Goal: Task Accomplishment & Management: Complete application form

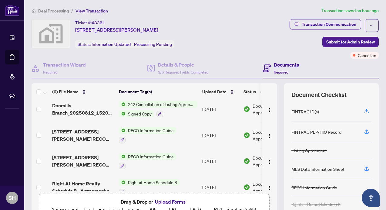
scroll to position [7, 0]
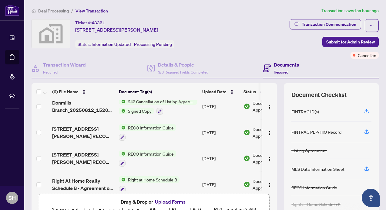
click at [138, 111] on span "Signed Copy" at bounding box center [140, 110] width 29 height 7
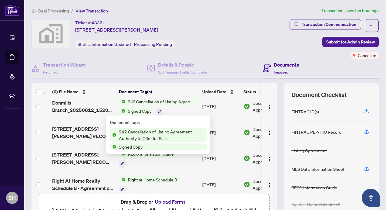
click at [145, 109] on span "Signed Copy" at bounding box center [140, 110] width 29 height 7
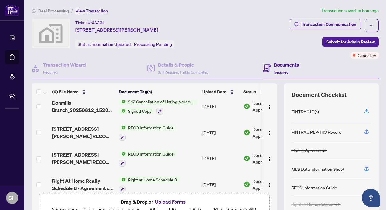
click at [145, 109] on span "Signed Copy" at bounding box center [140, 110] width 29 height 7
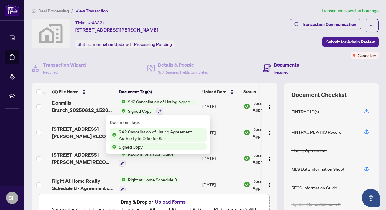
click at [138, 147] on span "Signed Copy" at bounding box center [130, 146] width 29 height 7
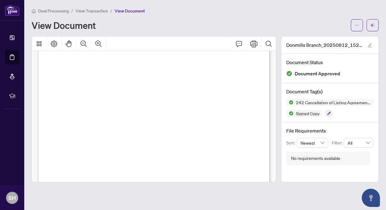
scroll to position [797, 0]
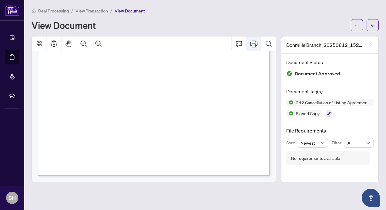
click at [252, 42] on icon "Print" at bounding box center [253, 43] width 7 height 7
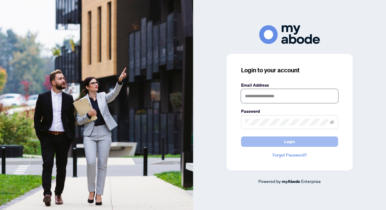
type input "**********"
click at [292, 141] on span "Login" at bounding box center [289, 141] width 11 height 10
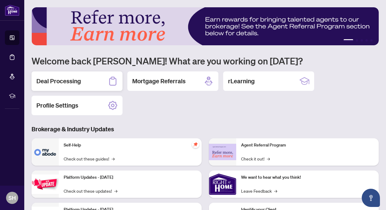
click at [70, 81] on h2 "Deal Processing" at bounding box center [58, 81] width 45 height 8
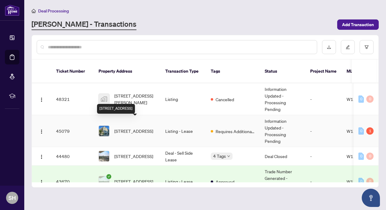
click at [136, 127] on span "207-385 Osler St, Toronto, Ontario M6N 0B2, Canada" at bounding box center [133, 130] width 39 height 7
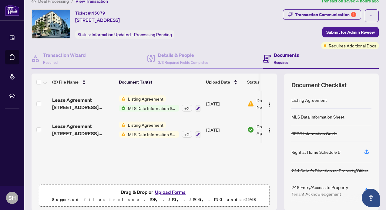
scroll to position [12, 0]
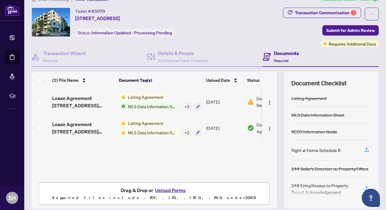
click at [169, 188] on button "Upload Forms" at bounding box center [170, 190] width 34 height 8
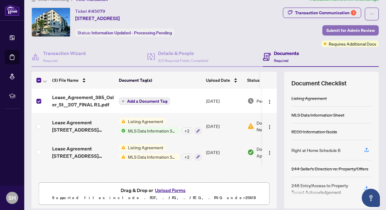
click at [355, 26] on span "Submit for Admin Review" at bounding box center [350, 30] width 49 height 10
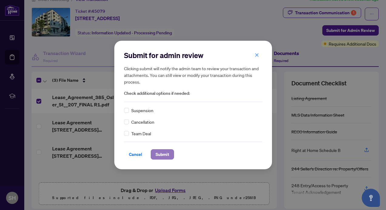
click at [165, 154] on span "Submit" at bounding box center [163, 154] width 14 height 10
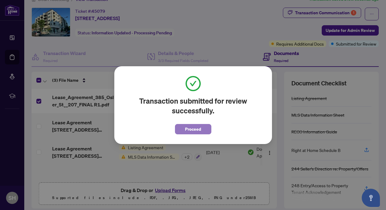
click at [193, 130] on span "Proceed" at bounding box center [193, 129] width 16 height 10
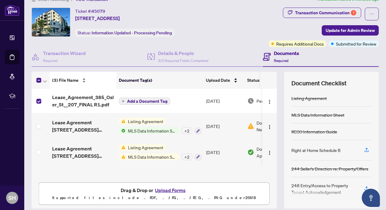
scroll to position [0, 0]
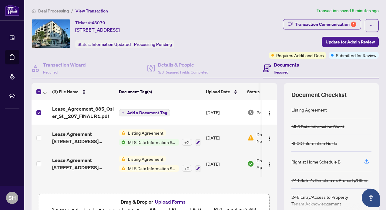
click at [57, 11] on span "Deal Processing" at bounding box center [53, 10] width 31 height 5
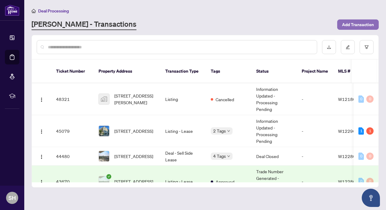
click at [354, 28] on span "Add Transaction" at bounding box center [358, 25] width 32 height 10
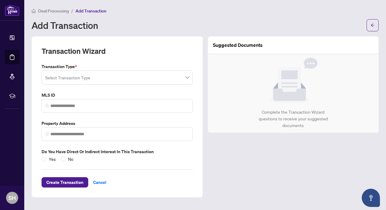
click at [71, 76] on input "search" at bounding box center [114, 78] width 139 height 13
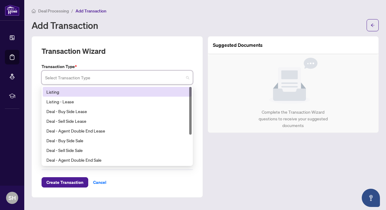
click at [68, 90] on div "Listing" at bounding box center [117, 91] width 142 height 7
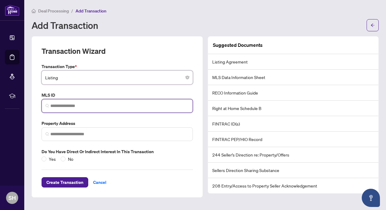
click at [68, 103] on input "search" at bounding box center [119, 106] width 139 height 6
paste input "*********"
type input "*********"
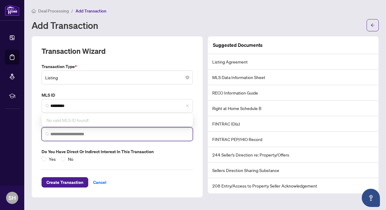
click at [88, 134] on input "search" at bounding box center [119, 134] width 139 height 6
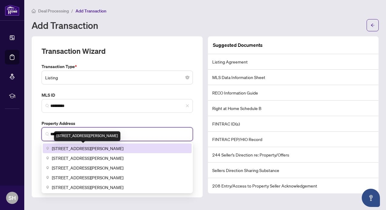
click at [99, 147] on span "[STREET_ADDRESS][PERSON_NAME]" at bounding box center [88, 148] width 72 height 7
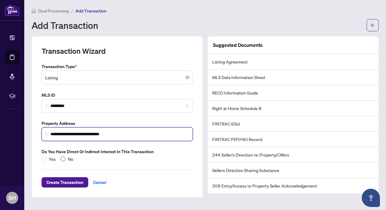
type input "**********"
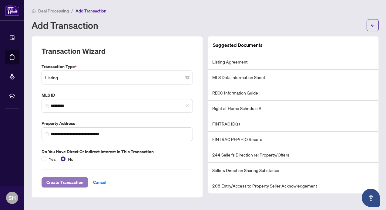
click at [75, 179] on span "Create Transaction" at bounding box center [64, 182] width 37 height 10
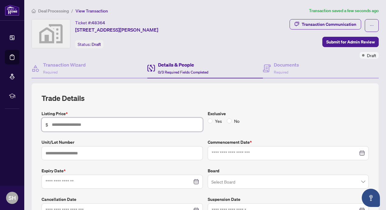
click at [75, 125] on input "text" at bounding box center [125, 124] width 147 height 7
type input "*******"
click at [216, 152] on input at bounding box center [285, 153] width 147 height 7
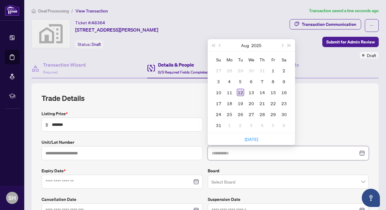
type input "**********"
click at [241, 90] on div "12" at bounding box center [240, 92] width 7 height 7
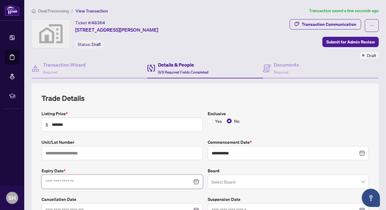
click at [156, 181] on input at bounding box center [118, 181] width 147 height 7
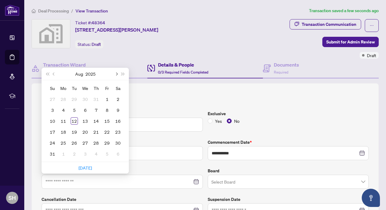
click at [118, 74] on button "Next month (PageDown)" at bounding box center [116, 74] width 7 height 12
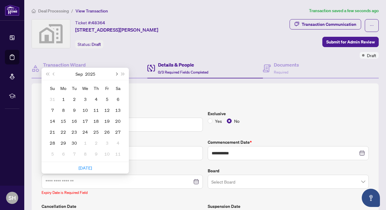
click at [118, 74] on button "Next month (PageDown)" at bounding box center [116, 74] width 7 height 12
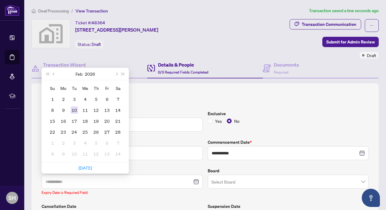
type input "**********"
click at [73, 110] on div "10" at bounding box center [74, 109] width 7 height 7
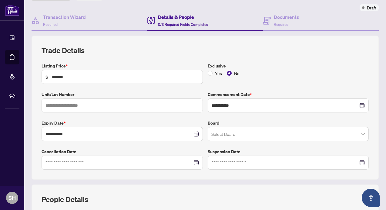
scroll to position [51, 0]
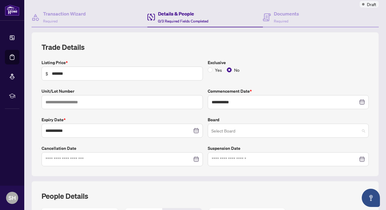
click at [230, 131] on input "search" at bounding box center [285, 131] width 149 height 13
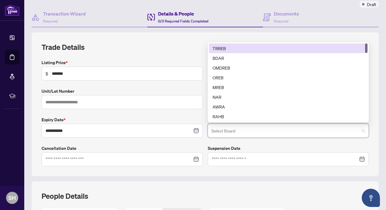
click at [224, 49] on div "TRREB" at bounding box center [289, 48] width 152 height 7
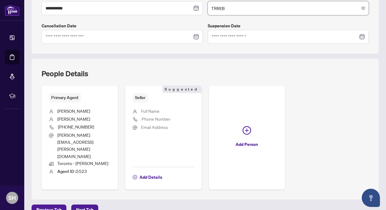
scroll to position [186, 0]
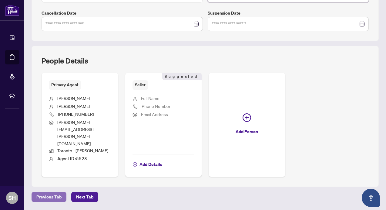
click at [54, 192] on span "Previous Tab" at bounding box center [48, 197] width 25 height 10
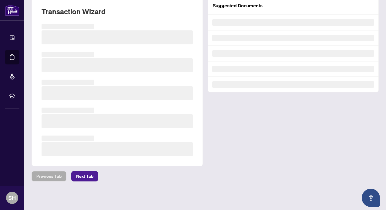
scroll to position [86, 0]
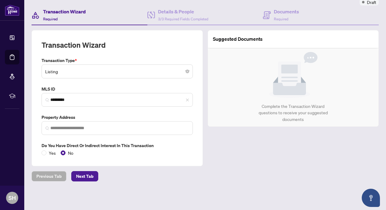
type input "**********"
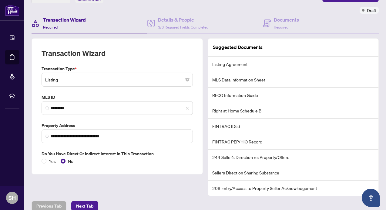
scroll to position [74, 0]
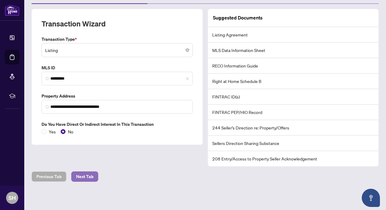
click at [82, 172] on span "Next Tab" at bounding box center [84, 176] width 17 height 10
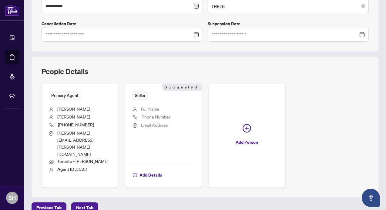
scroll to position [186, 0]
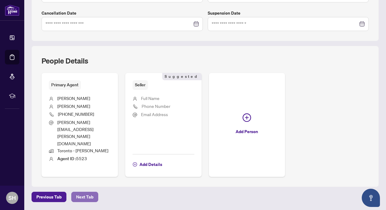
click at [88, 192] on span "Next Tab" at bounding box center [84, 197] width 17 height 10
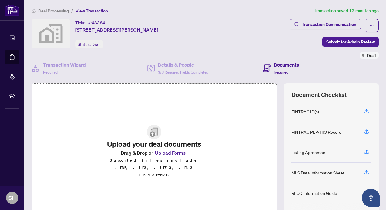
click at [160, 157] on button "Upload Forms" at bounding box center [170, 153] width 34 height 8
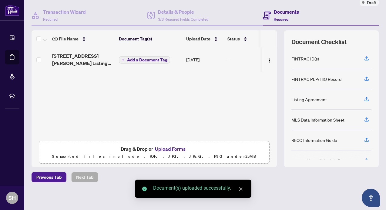
scroll to position [53, 0]
click at [165, 145] on button "Upload Forms" at bounding box center [170, 148] width 34 height 8
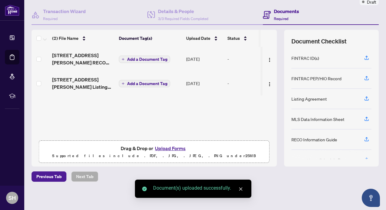
click at [170, 147] on button "Upload Forms" at bounding box center [170, 148] width 34 height 8
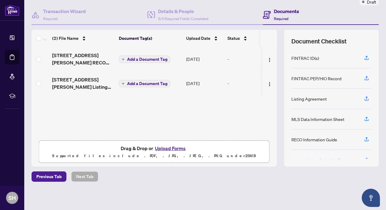
click at [163, 149] on button "Upload Forms" at bounding box center [170, 148] width 34 height 8
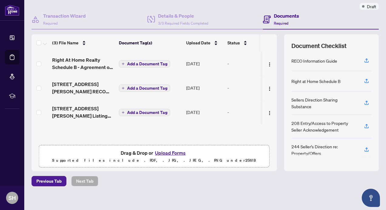
scroll to position [0, 0]
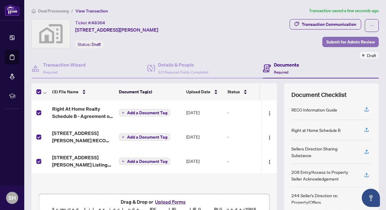
click at [346, 41] on span "Submit for Admin Review" at bounding box center [350, 42] width 49 height 10
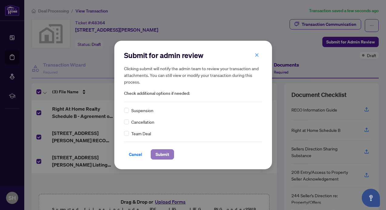
click at [163, 152] on span "Submit" at bounding box center [163, 154] width 14 height 10
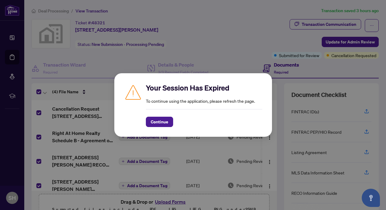
scroll to position [9, 0]
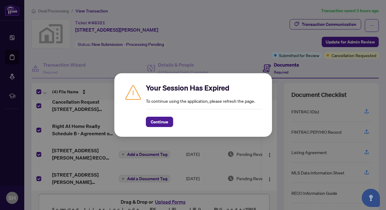
click at [160, 129] on div "Your Session Has Expired To continue using the application, please refresh the …" at bounding box center [193, 104] width 158 height 63
click at [158, 123] on span "Continue" at bounding box center [160, 122] width 18 height 10
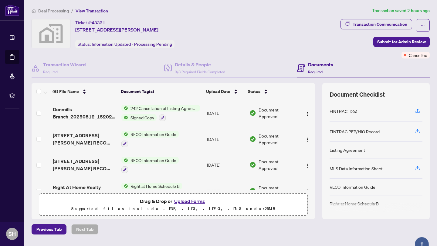
click at [144, 116] on span "Signed Copy" at bounding box center [142, 117] width 29 height 7
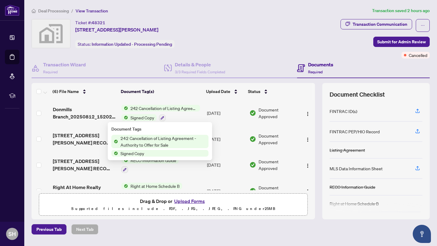
click at [140, 153] on span "Signed Copy" at bounding box center [132, 153] width 29 height 7
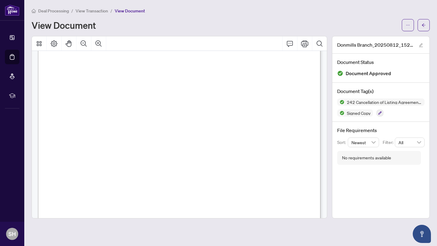
scroll to position [47, 0]
click at [303, 43] on icon "Print" at bounding box center [304, 43] width 7 height 7
